Goal: Task Accomplishment & Management: Manage account settings

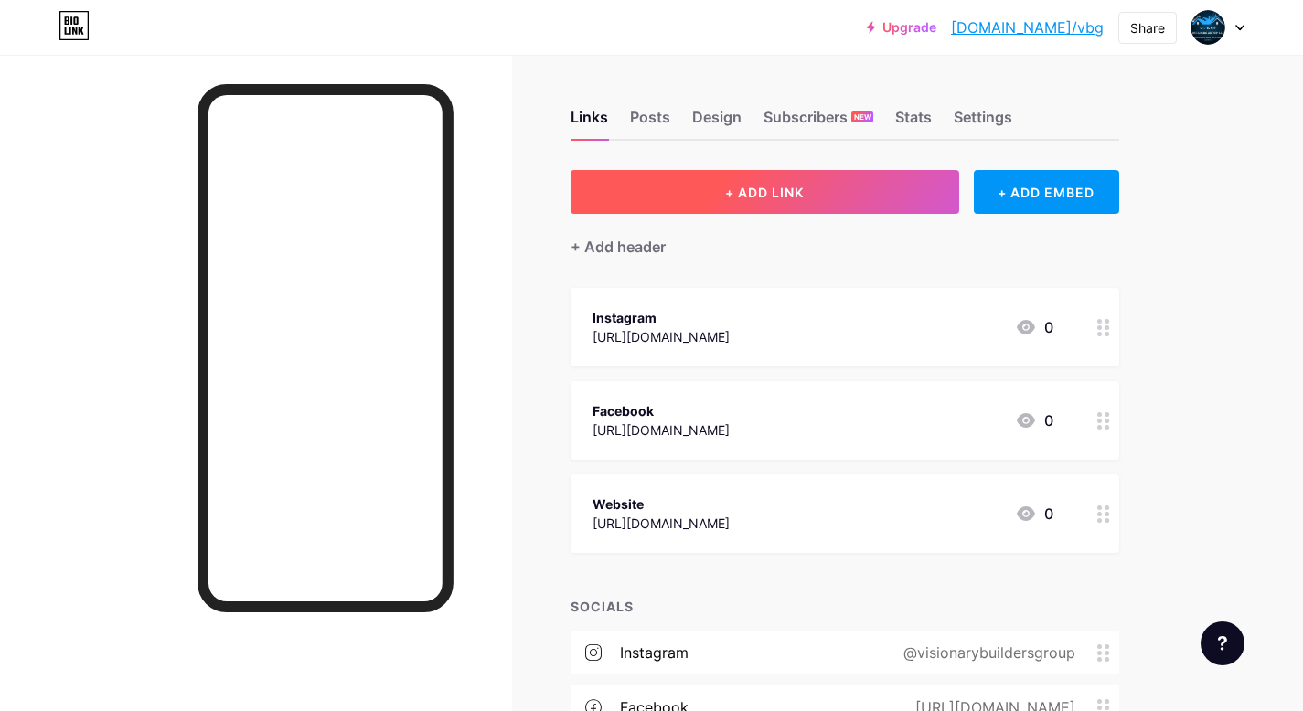
click at [818, 200] on button "+ ADD LINK" at bounding box center [764, 192] width 389 height 44
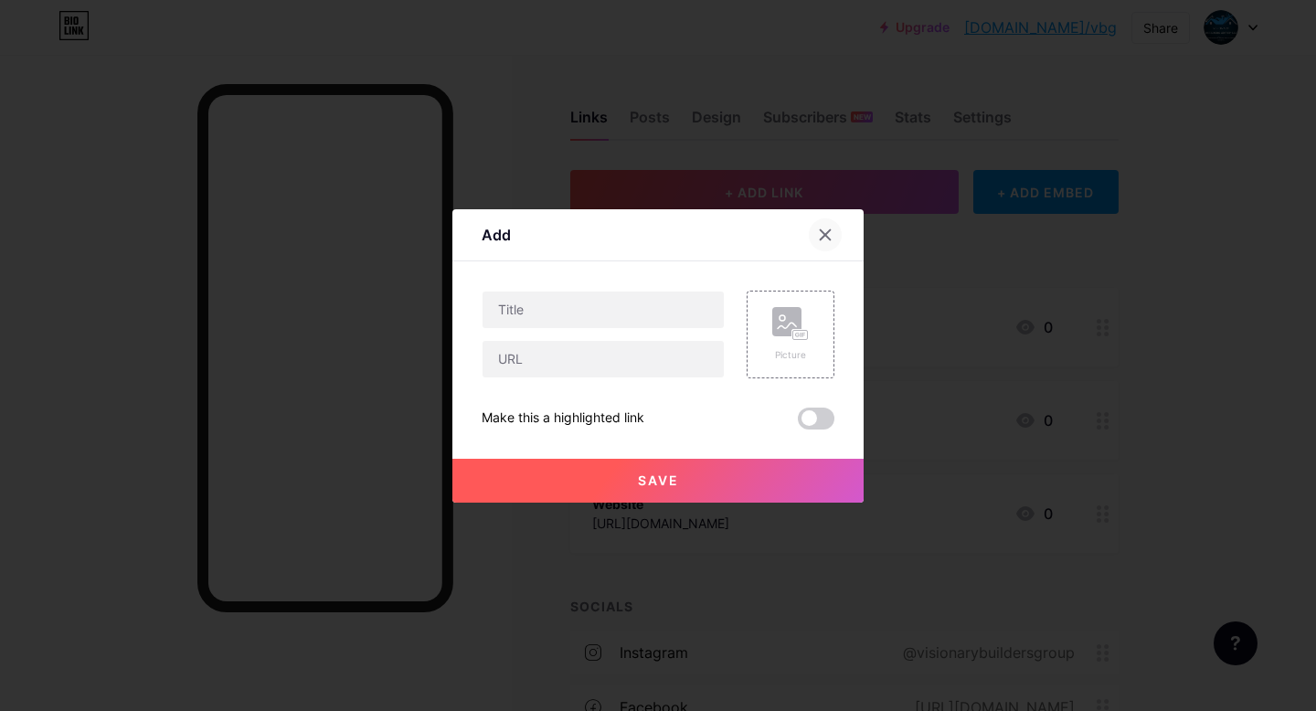
click at [821, 236] on icon at bounding box center [826, 234] width 10 height 10
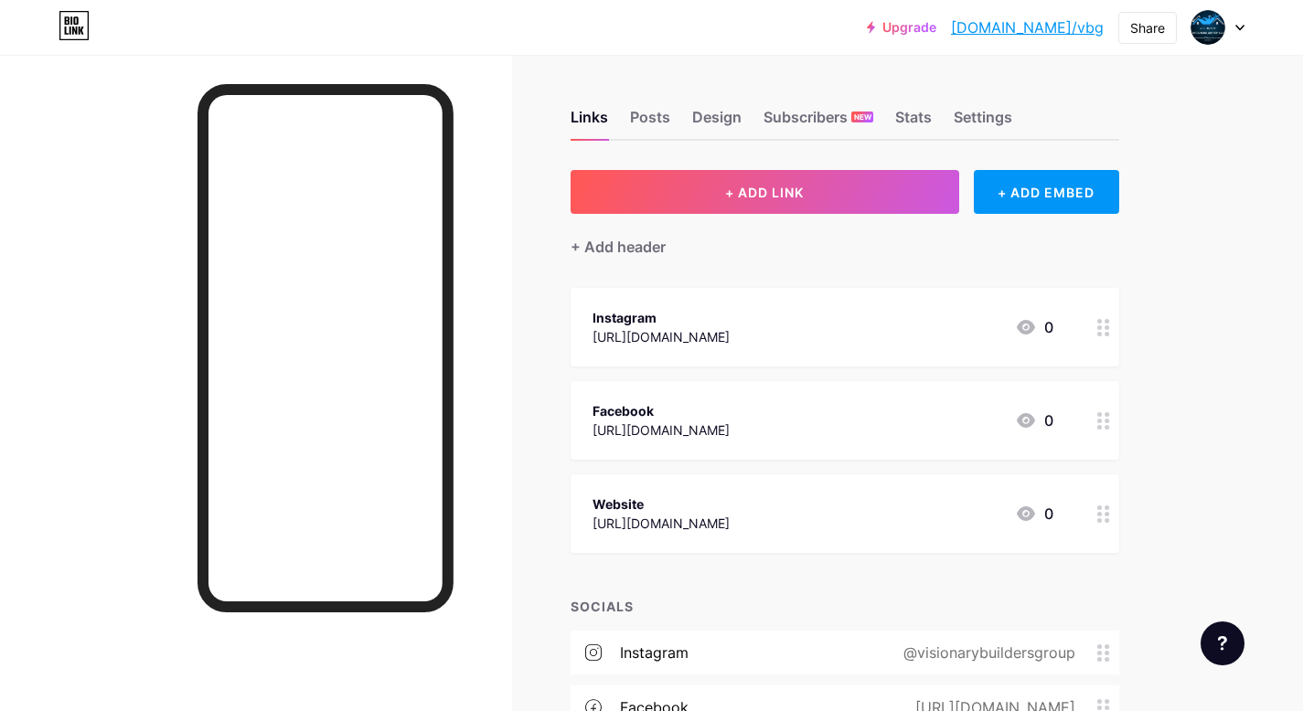
click at [1282, 147] on div "Upgrade bio.link/vbg bio.link/vbg Share Switch accounts Visionary Builders Grou…" at bounding box center [651, 438] width 1303 height 876
click at [1155, 32] on div "Share" at bounding box center [1147, 27] width 35 height 19
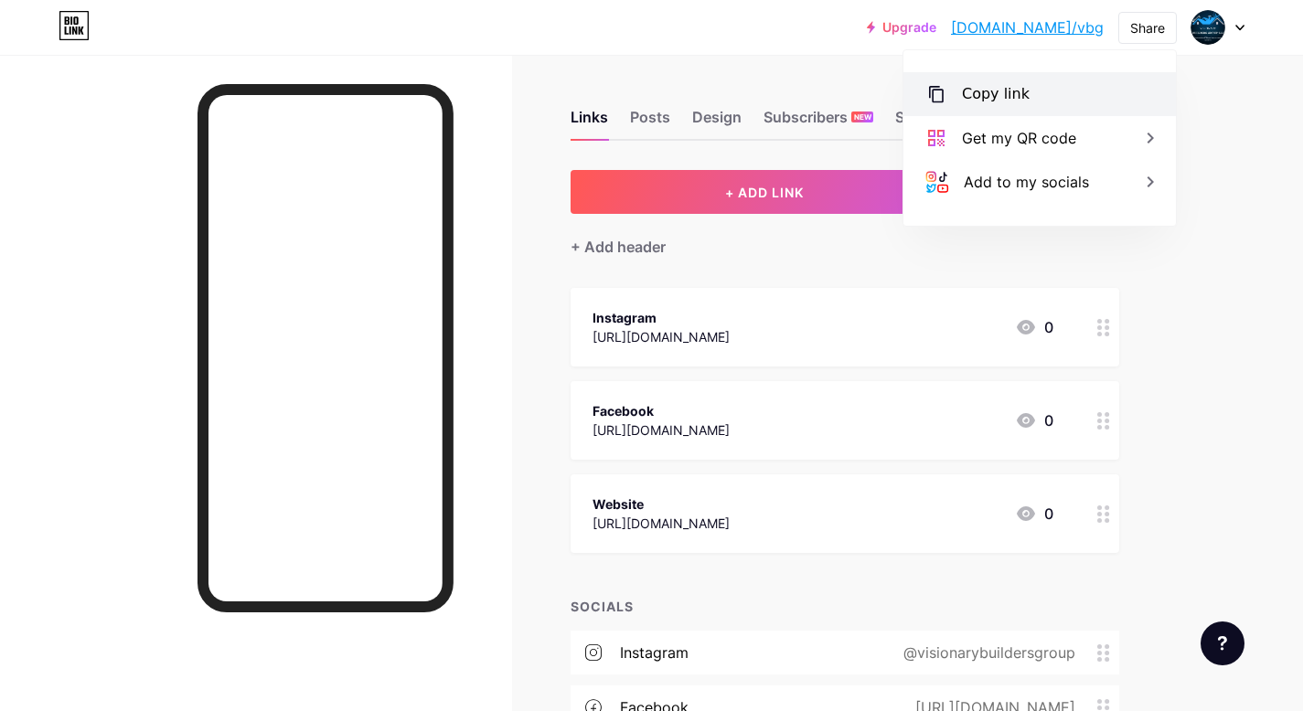
click at [1119, 110] on div "Copy link" at bounding box center [1039, 94] width 272 height 44
click at [1272, 124] on div "Upgrade bio.link/vbg bio.link/vbg Share Copied https://bio.link/vbg Get my QR c…" at bounding box center [651, 438] width 1303 height 876
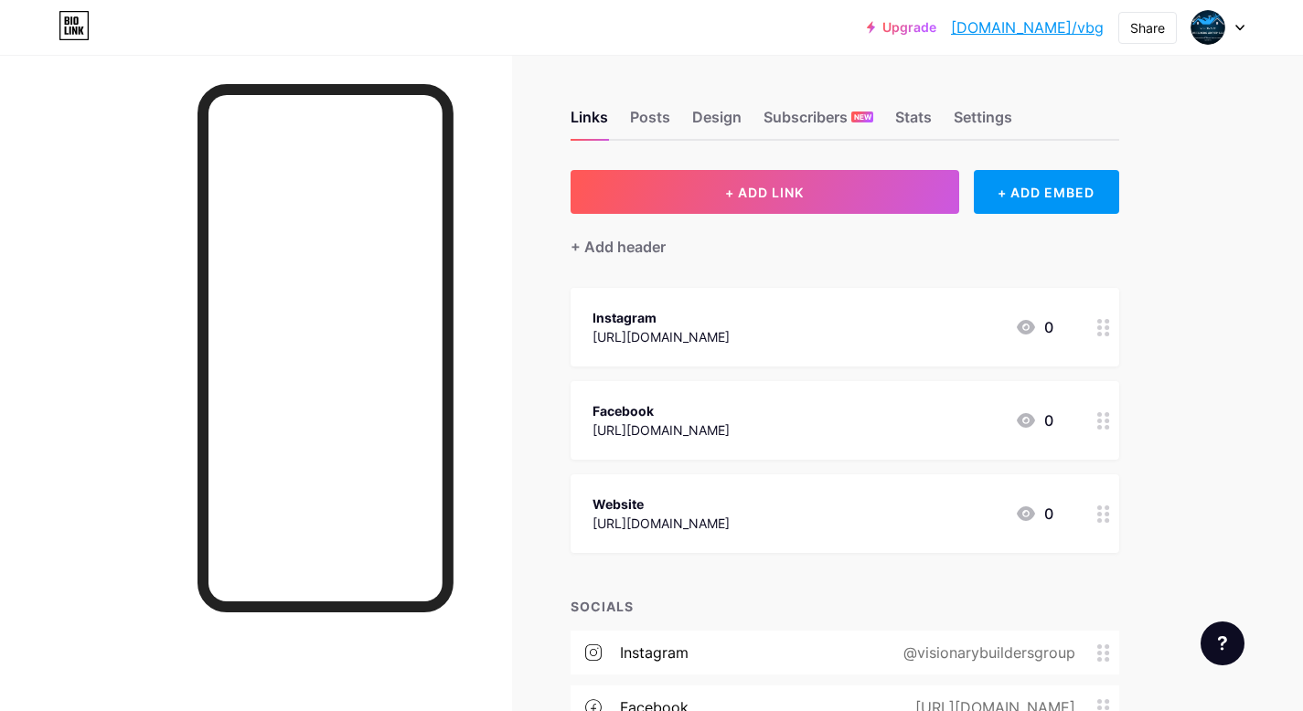
click at [1226, 37] on div at bounding box center [1217, 27] width 53 height 33
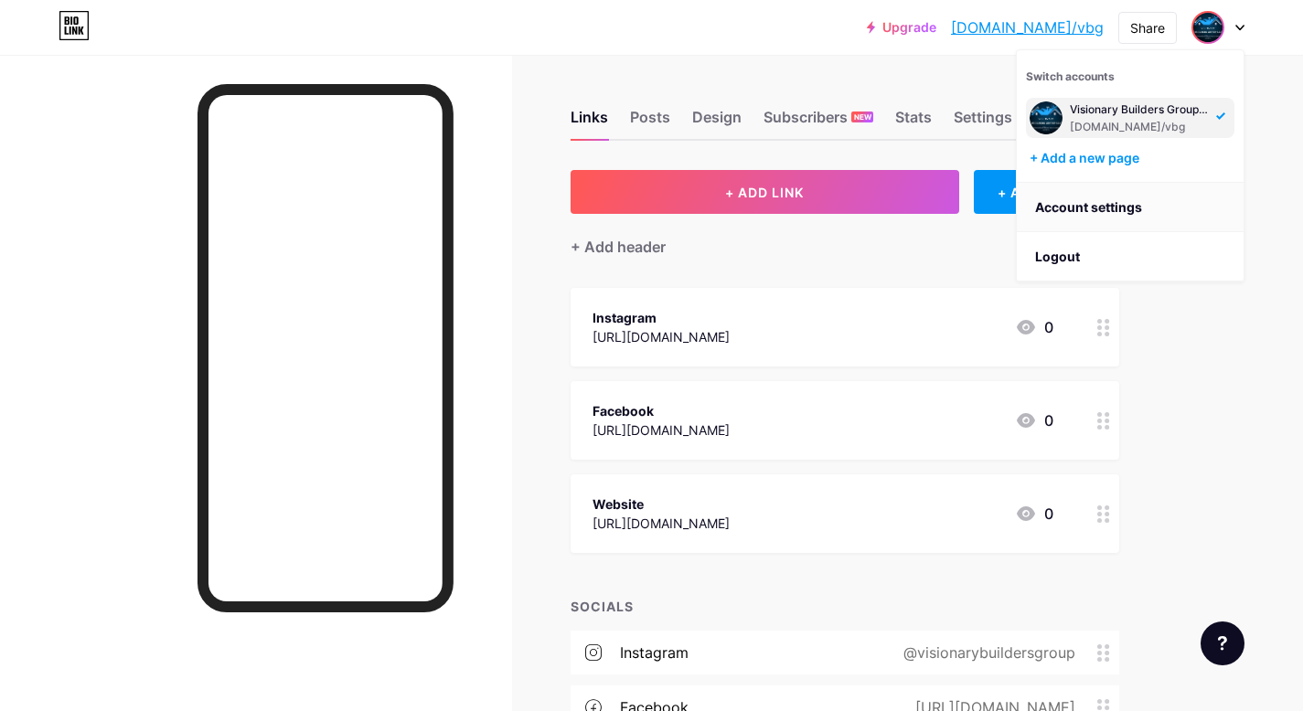
click at [1191, 216] on link "Account settings" at bounding box center [1130, 207] width 227 height 49
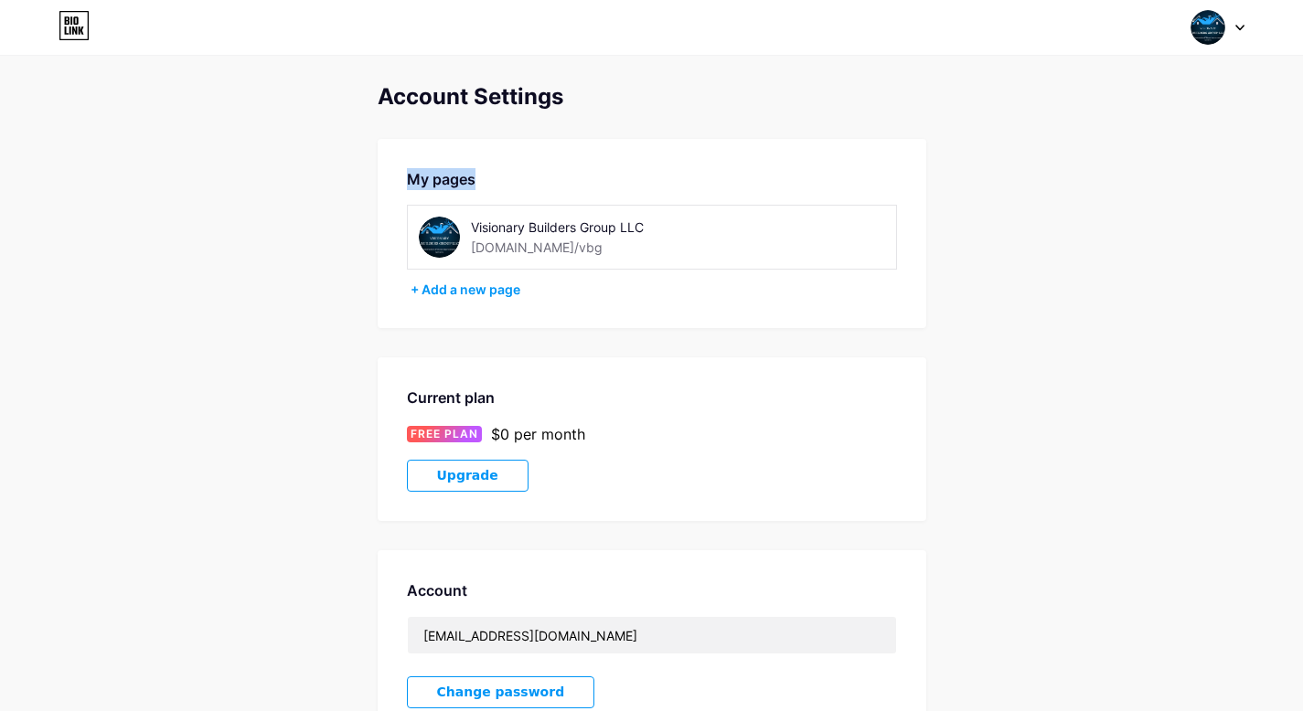
drag, startPoint x: 1302, startPoint y: 90, endPoint x: 1299, endPoint y: 182, distance: 91.5
click at [1299, 182] on div "Account Settings My pages Visionary Builders Group LLC bio.link/vbg + Add a new…" at bounding box center [651, 515] width 1303 height 862
click at [1213, 22] on img at bounding box center [1207, 27] width 35 height 35
click at [1103, 121] on div "[DOMAIN_NAME]/vbg" at bounding box center [1140, 127] width 141 height 15
click at [1209, 17] on img at bounding box center [1207, 27] width 35 height 35
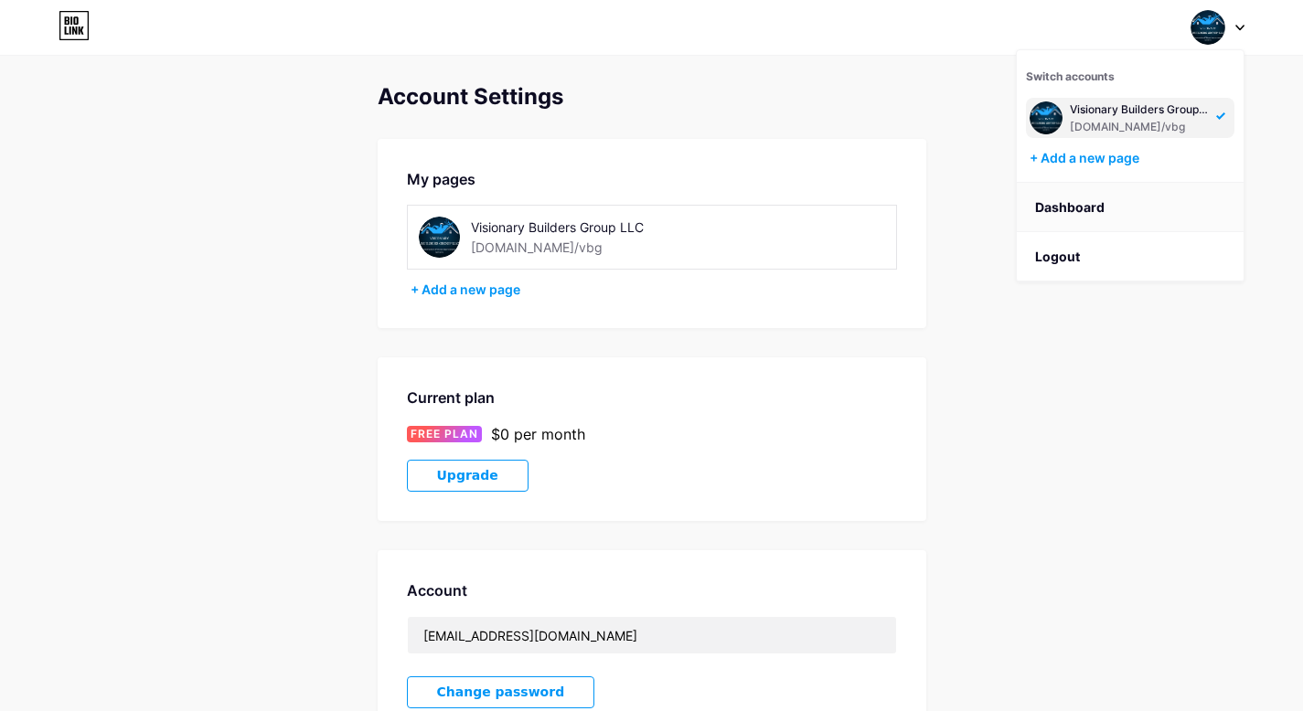
click at [1121, 213] on link "Dashboard" at bounding box center [1130, 207] width 227 height 49
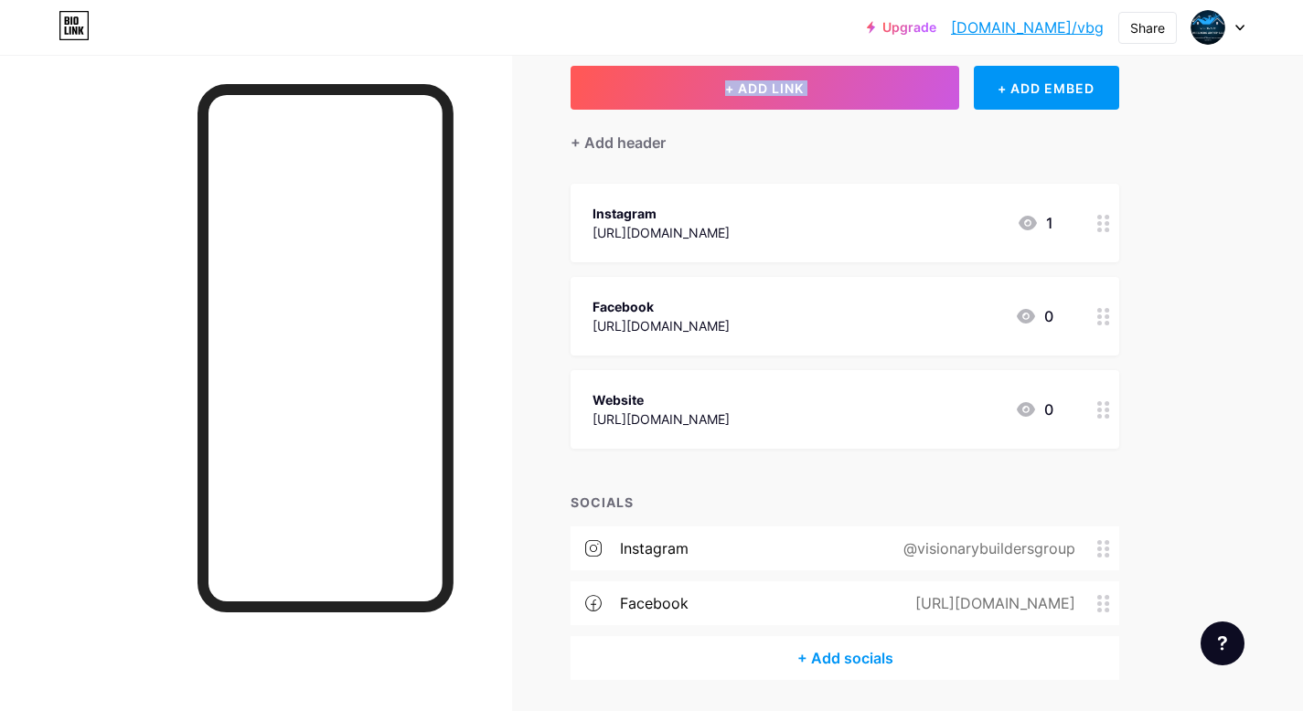
scroll to position [9, 0]
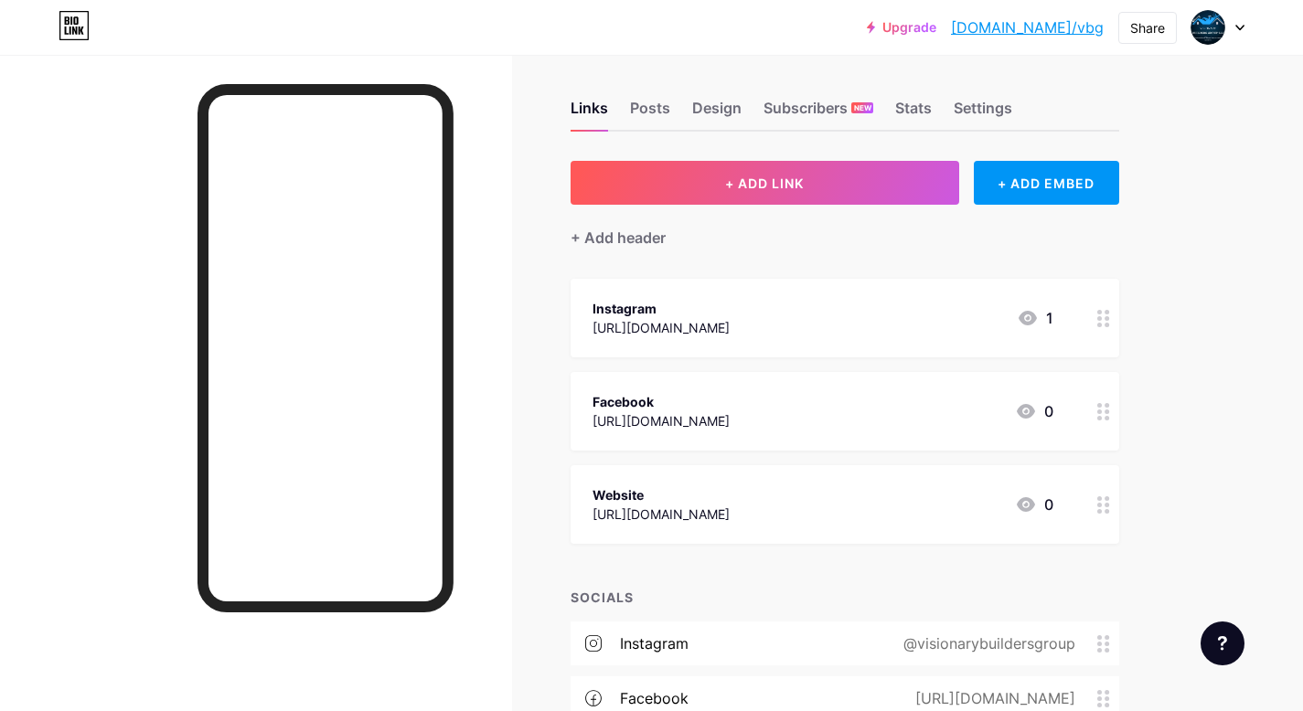
drag, startPoint x: 1315, startPoint y: 69, endPoint x: 1292, endPoint y: 38, distance: 38.4
click at [1291, 43] on html "Upgrade [DOMAIN_NAME]/vbg [DOMAIN_NAME]/vbg Share Switch accounts Visionary Bui…" at bounding box center [651, 429] width 1303 height 876
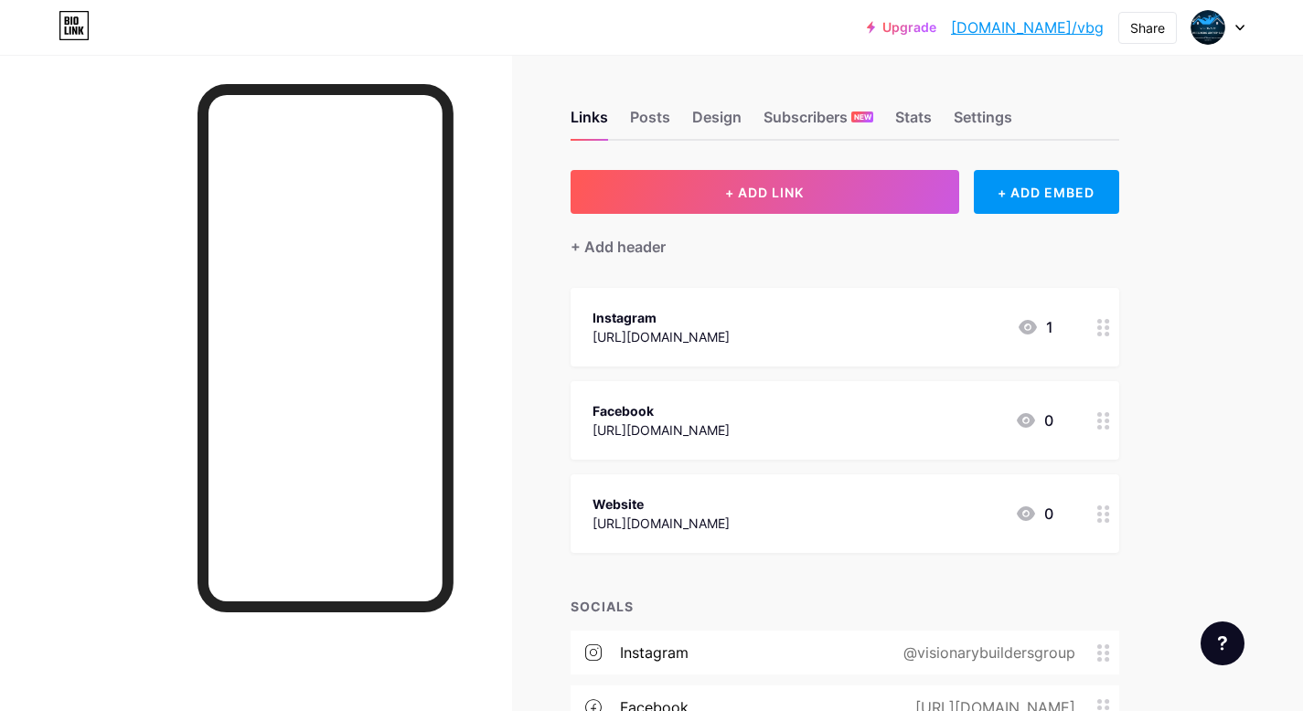
click at [1230, 244] on div "Upgrade [DOMAIN_NAME]/vbg [DOMAIN_NAME]/vbg Share Switch accounts Visionary Bui…" at bounding box center [651, 438] width 1303 height 876
click at [658, 130] on div "Posts" at bounding box center [650, 122] width 40 height 33
click at [708, 122] on div "Design" at bounding box center [716, 122] width 49 height 33
click at [710, 123] on div "Design" at bounding box center [716, 122] width 49 height 33
click at [924, 120] on div "Stats" at bounding box center [913, 122] width 37 height 33
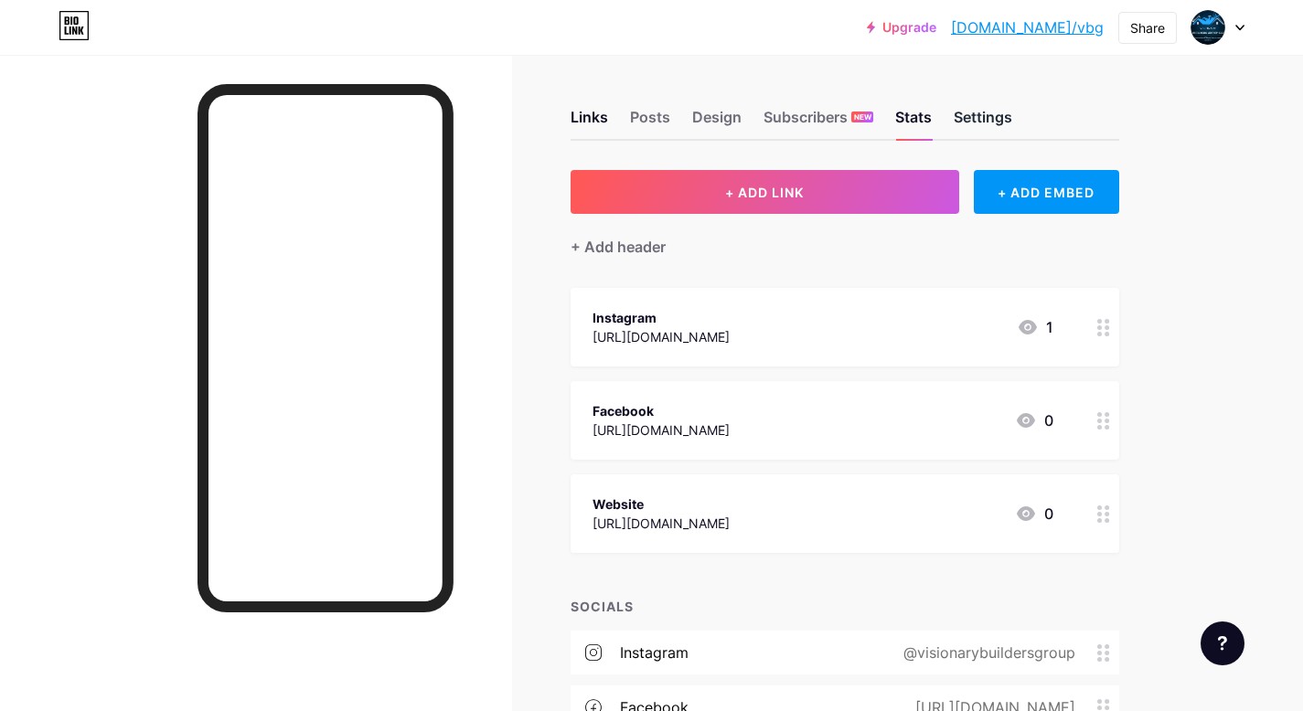
click at [1002, 123] on div "Settings" at bounding box center [982, 122] width 59 height 33
